Goal: Information Seeking & Learning: Learn about a topic

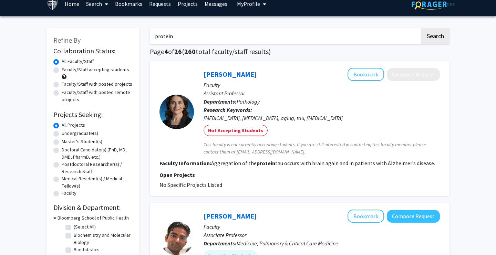
scroll to position [8, 0]
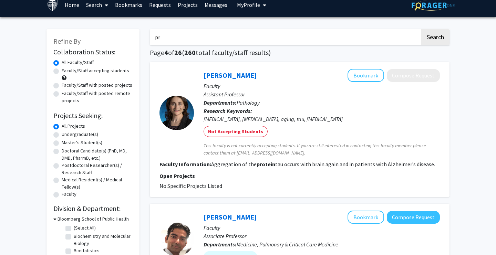
type input "p"
click at [435, 38] on button "Search" at bounding box center [435, 37] width 28 height 16
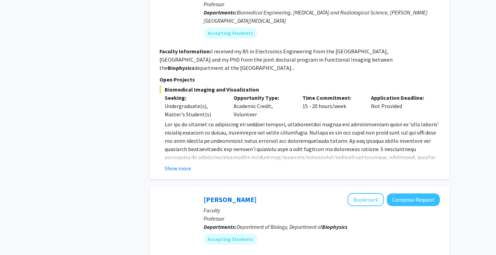
scroll to position [437, 0]
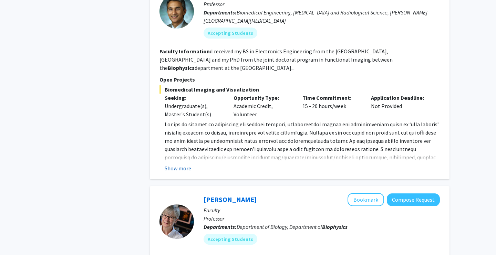
click at [184, 164] on button "Show more" at bounding box center [178, 168] width 27 height 8
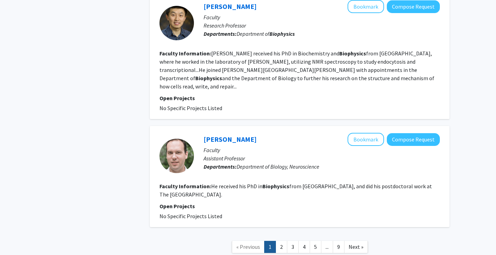
scroll to position [1316, 0]
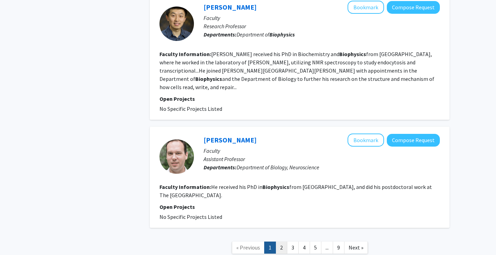
click at [283, 242] on link "2" at bounding box center [281, 248] width 12 height 12
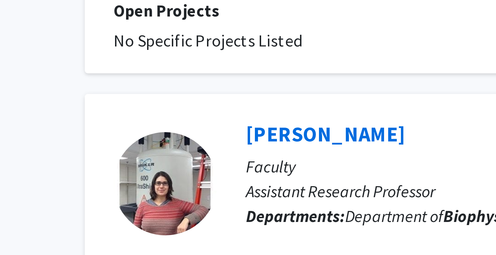
scroll to position [1023, 0]
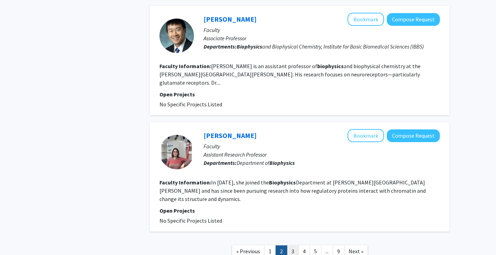
click at [293, 245] on link "3" at bounding box center [293, 251] width 12 height 12
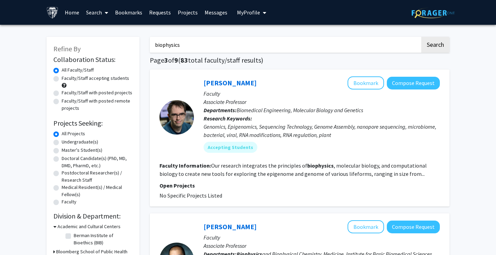
click at [359, 46] on input "biophysics" at bounding box center [285, 45] width 270 height 16
type input "b"
click at [435, 46] on button "Search" at bounding box center [435, 45] width 28 height 16
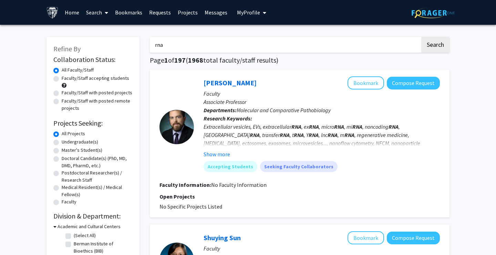
click at [217, 48] on input "rna" at bounding box center [285, 45] width 270 height 16
type input "r"
click at [435, 46] on button "Search" at bounding box center [435, 45] width 28 height 16
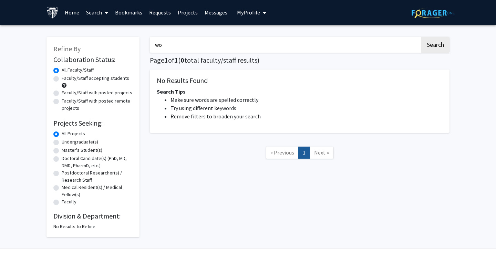
type input "w"
type input "protein"
click at [435, 46] on button "Search" at bounding box center [435, 45] width 28 height 16
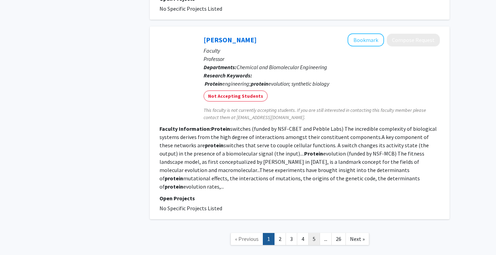
scroll to position [1384, 0]
click at [303, 233] on link "4" at bounding box center [303, 239] width 12 height 12
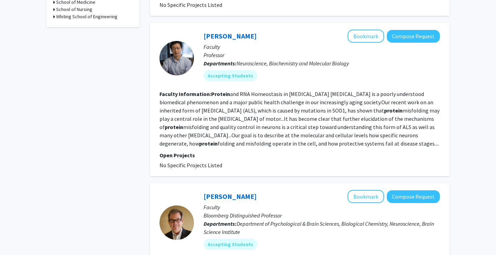
scroll to position [310, 0]
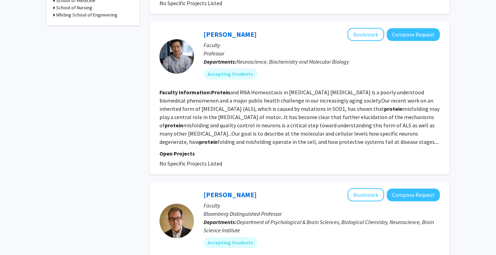
click at [251, 34] on div "[PERSON_NAME] Bookmark Compose Request" at bounding box center [321, 34] width 236 height 13
drag, startPoint x: 251, startPoint y: 34, endPoint x: 196, endPoint y: 39, distance: 55.6
click at [196, 39] on div "[PERSON_NAME] Bookmark Compose Request Faculty Professor Departments: Neuroscie…" at bounding box center [317, 56] width 246 height 57
drag, startPoint x: 196, startPoint y: 39, endPoint x: 204, endPoint y: 34, distance: 9.4
click at [204, 34] on div "[PERSON_NAME] Bookmark Compose Request Faculty Professor Departments: Neuroscie…" at bounding box center [317, 56] width 246 height 57
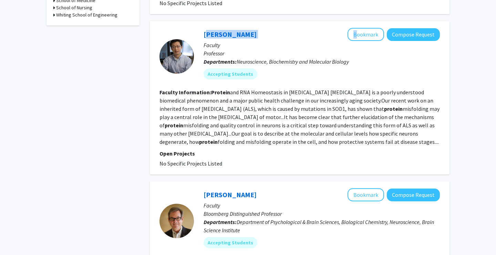
copy div "[PERSON_NAME]"
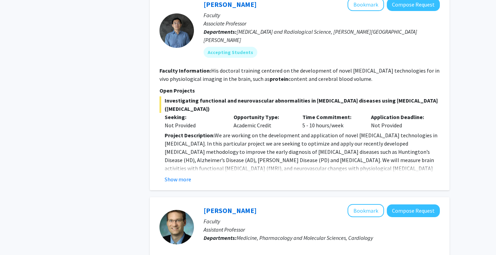
scroll to position [661, 0]
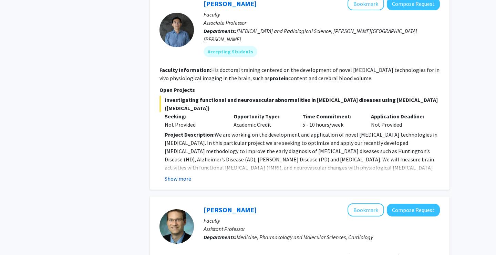
click at [187, 175] on button "Show more" at bounding box center [178, 179] width 27 height 8
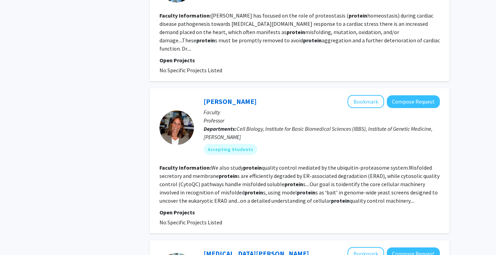
scroll to position [1110, 0]
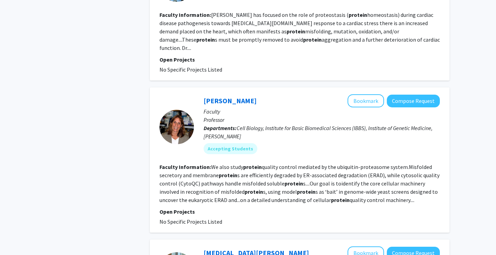
drag, startPoint x: 274, startPoint y: 73, endPoint x: 207, endPoint y: 75, distance: 66.5
click at [207, 94] on div "[PERSON_NAME] Bookmark Compose Request" at bounding box center [321, 100] width 236 height 13
click at [294, 142] on div "Accepting Students" at bounding box center [321, 149] width 239 height 14
drag, startPoint x: 256, startPoint y: 70, endPoint x: 205, endPoint y: 69, distance: 51.3
click at [205, 94] on div "[PERSON_NAME] Bookmark Compose Request" at bounding box center [321, 100] width 236 height 13
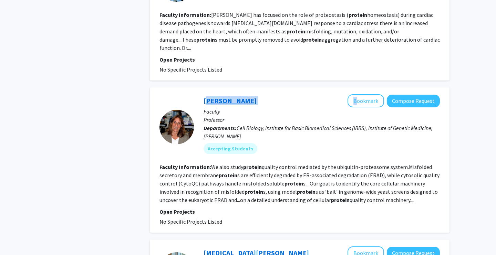
copy div "[PERSON_NAME]"
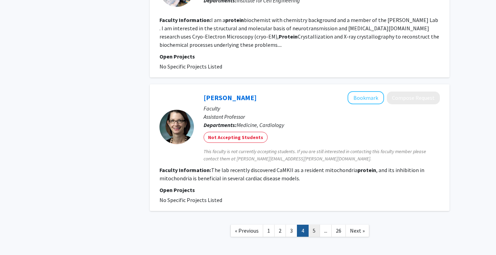
scroll to position [1530, 0]
click at [314, 225] on link "5" at bounding box center [314, 231] width 12 height 12
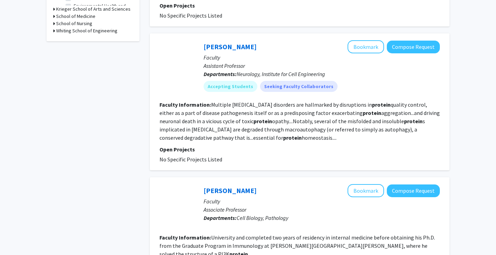
scroll to position [289, 0]
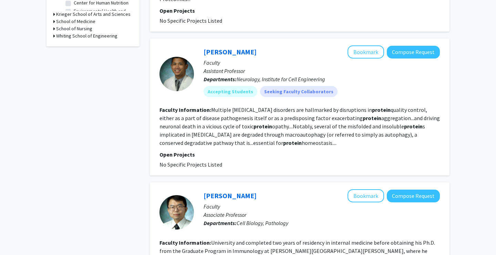
drag, startPoint x: 260, startPoint y: 46, endPoint x: 195, endPoint y: 44, distance: 65.1
click at [195, 45] on div "[PERSON_NAME] Bookmark Compose Request Faculty Assistant Professor Departments:…" at bounding box center [317, 73] width 246 height 57
click at [249, 39] on div "[PERSON_NAME] Bookmark Compose Request Faculty Assistant Professor Departments:…" at bounding box center [300, 107] width 300 height 137
drag, startPoint x: 249, startPoint y: 44, endPoint x: 205, endPoint y: 44, distance: 43.7
click at [205, 45] on div "[PERSON_NAME] Bookmark Compose Request" at bounding box center [321, 51] width 236 height 13
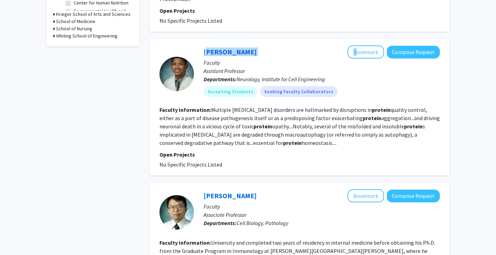
copy div "[PERSON_NAME]"
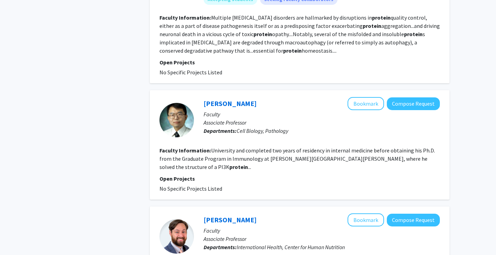
scroll to position [416, 0]
